Goal: Find specific page/section: Find specific page/section

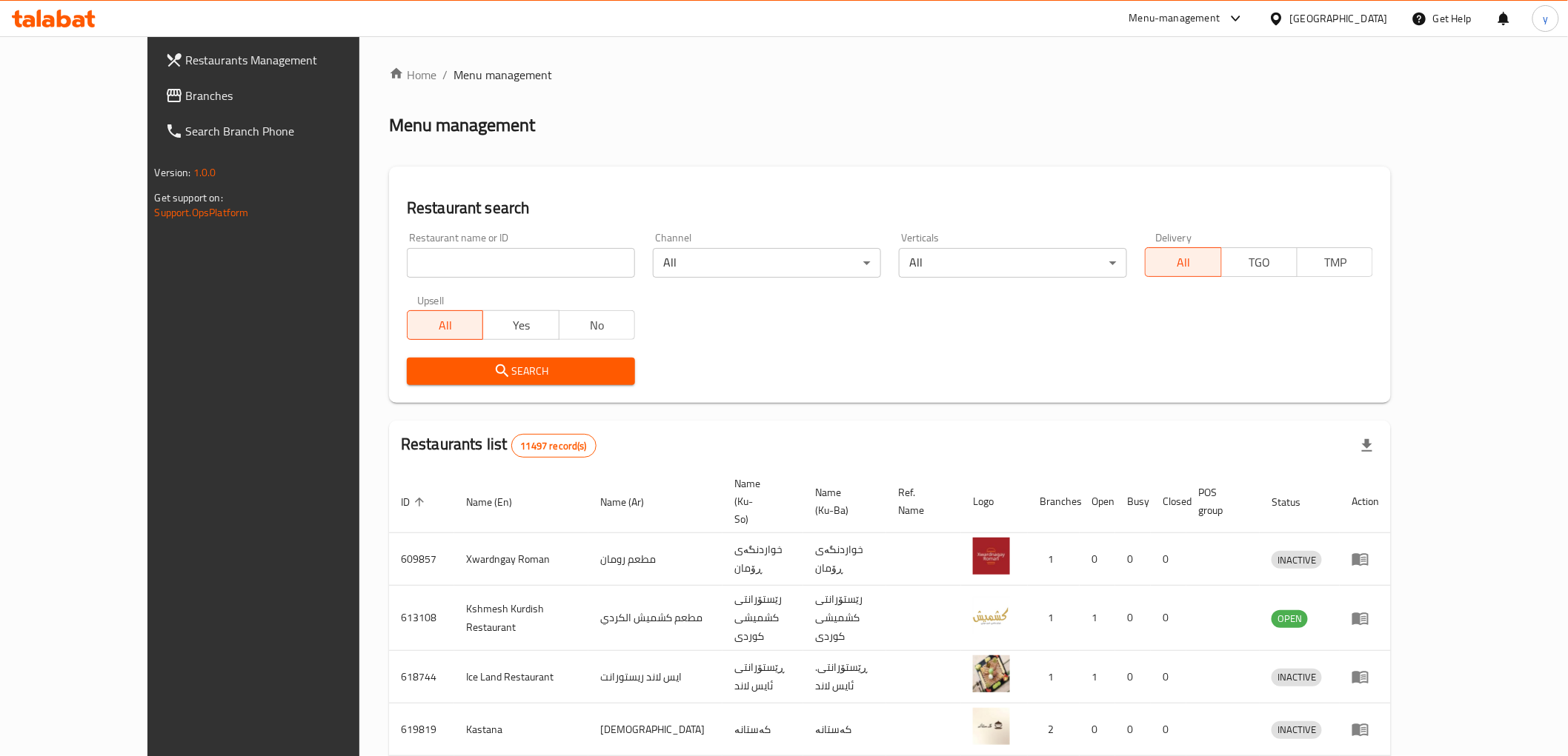
click at [186, 104] on span "Branches" at bounding box center [291, 95] width 211 height 18
click at [64, 12] on div at bounding box center [784, 378] width 1568 height 756
click at [64, 12] on icon at bounding box center [53, 18] width 84 height 18
